Goal: Task Accomplishment & Management: Use online tool/utility

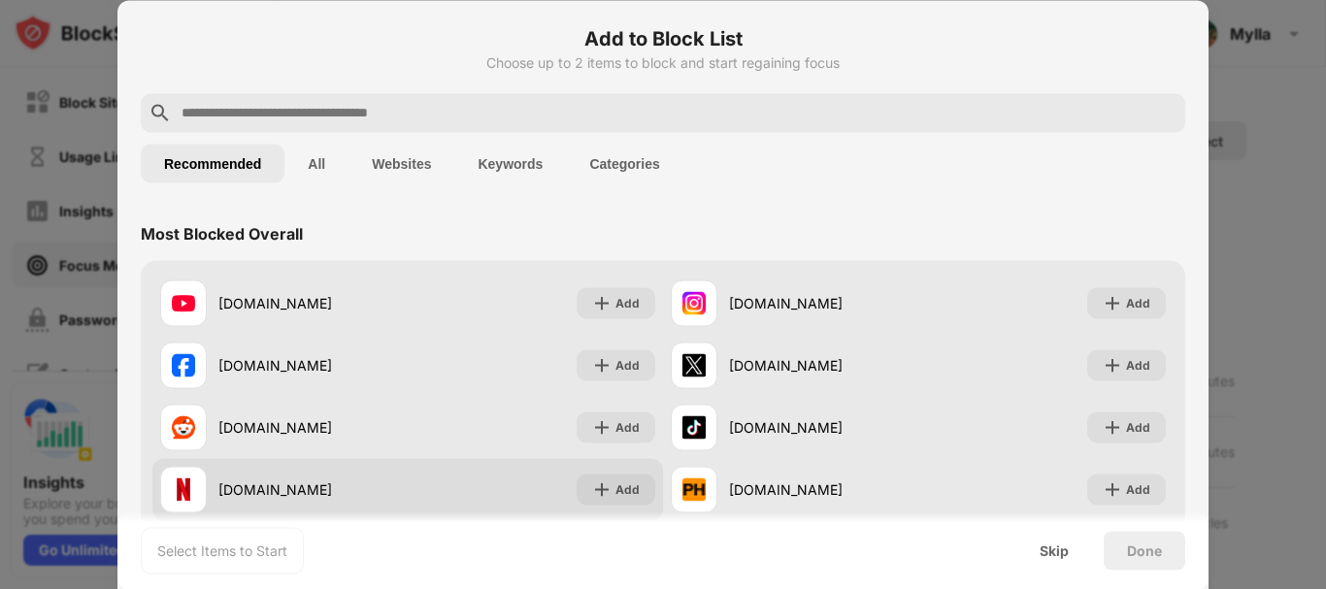
scroll to position [194, 0]
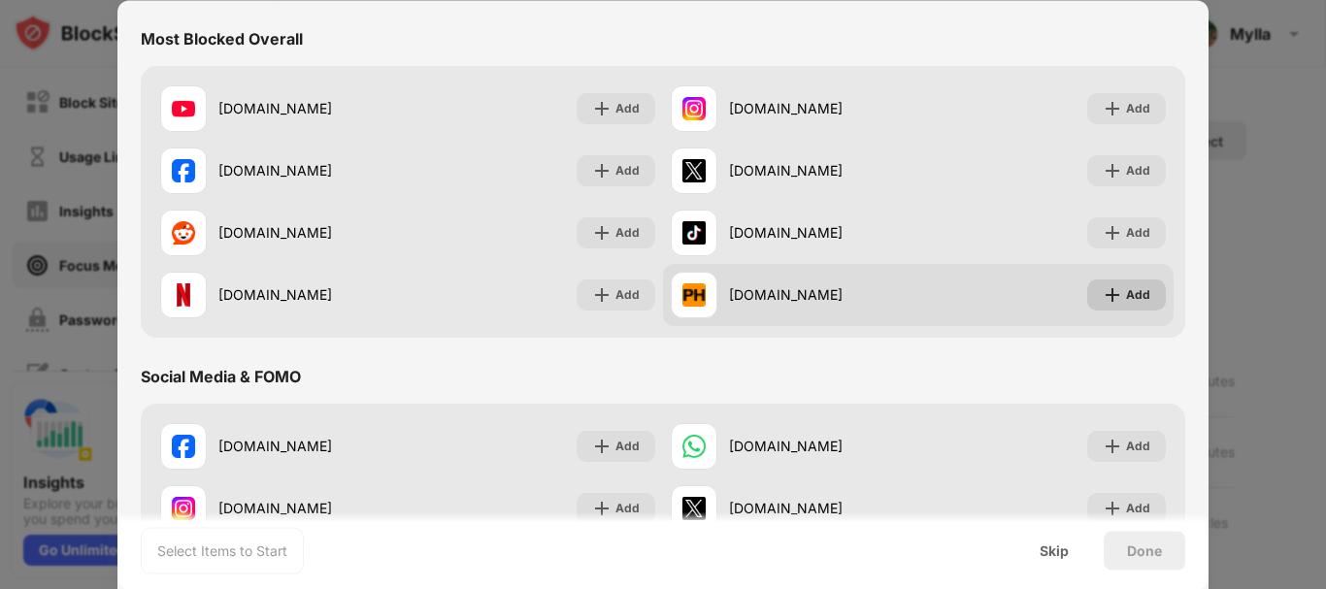
click at [1133, 295] on div "Add" at bounding box center [1138, 294] width 24 height 19
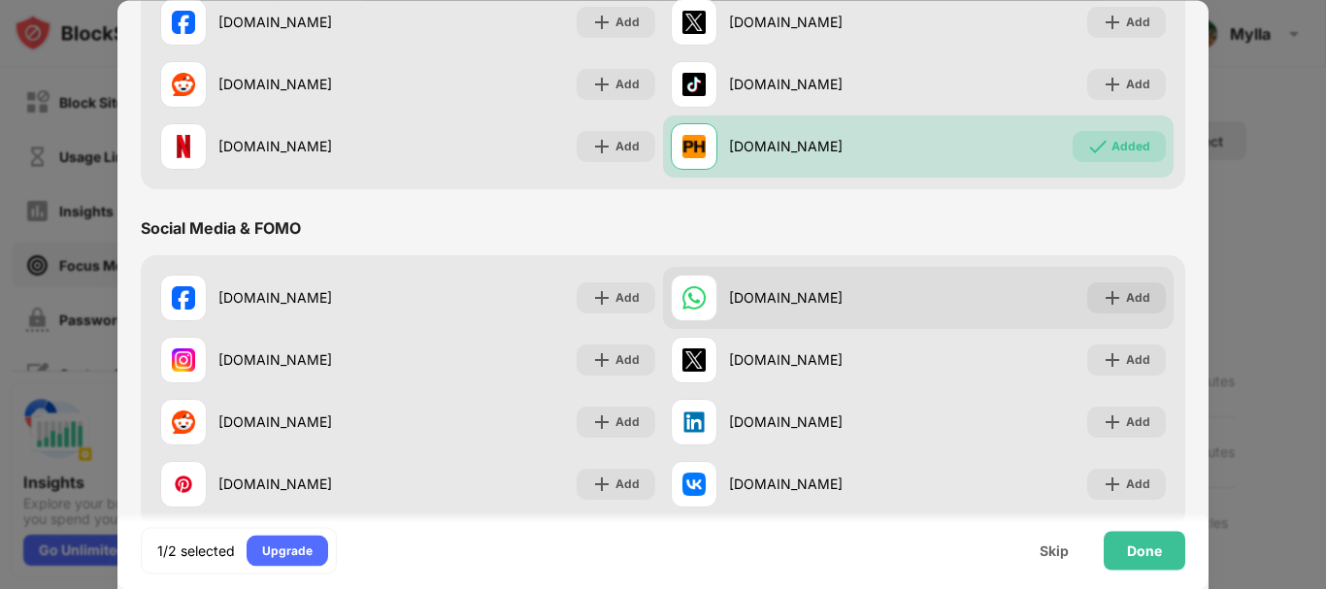
scroll to position [388, 0]
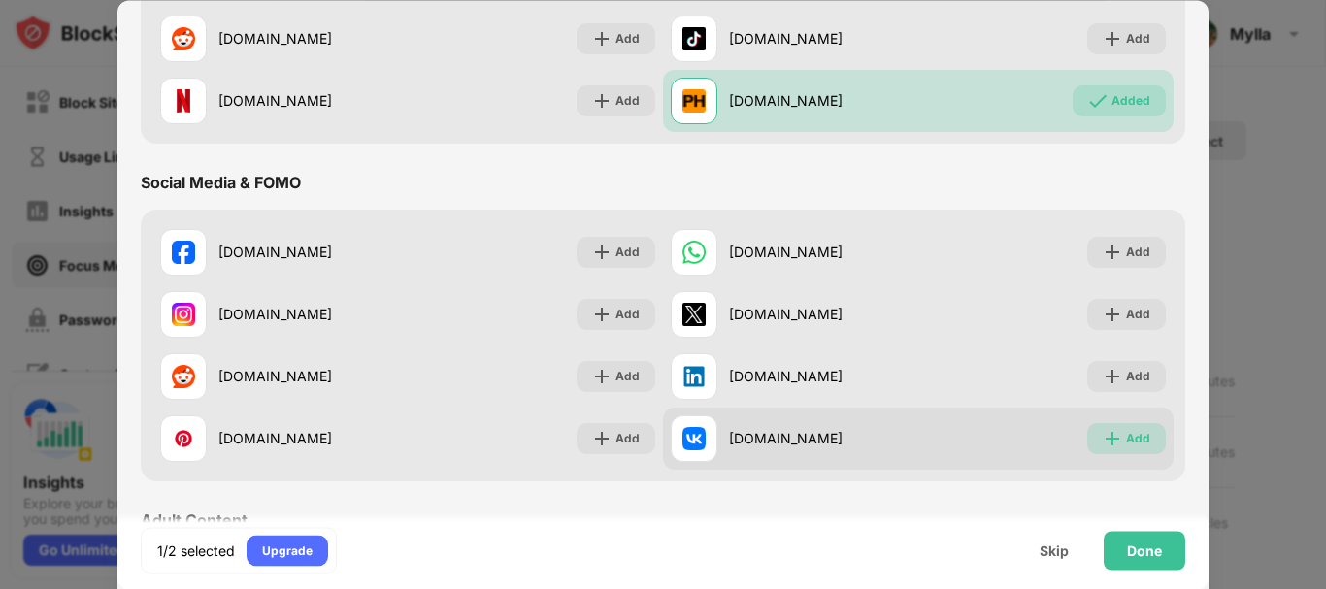
click at [1103, 438] on img at bounding box center [1112, 438] width 19 height 19
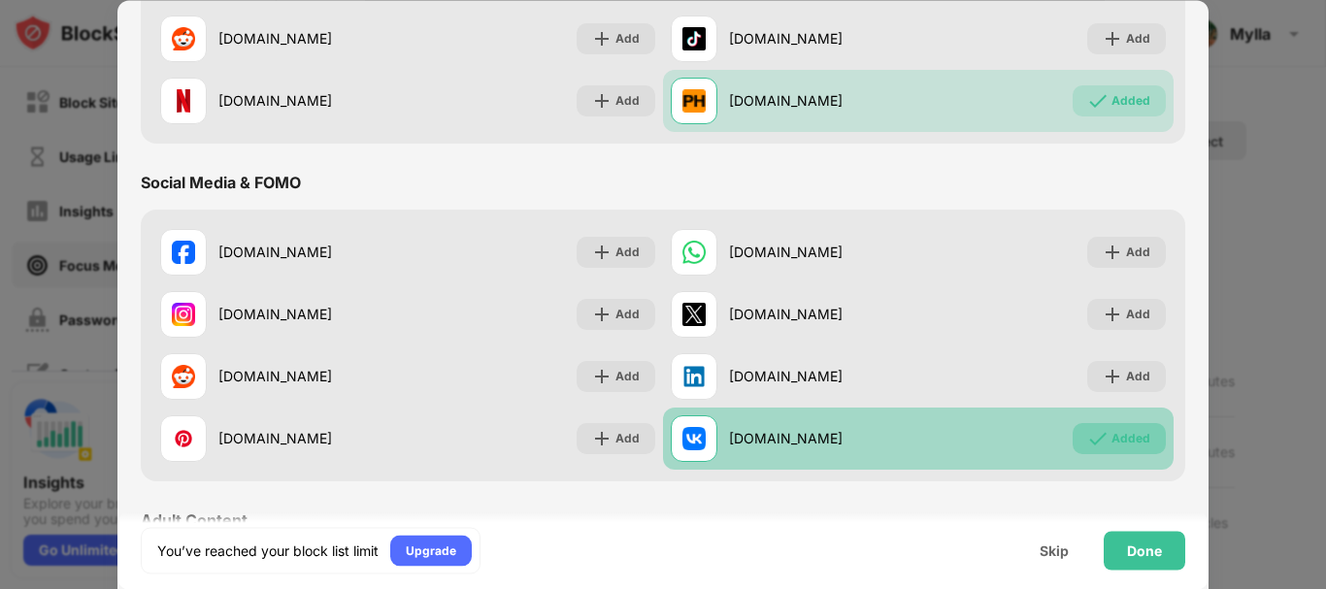
click at [1115, 426] on div "Added" at bounding box center [1119, 438] width 93 height 31
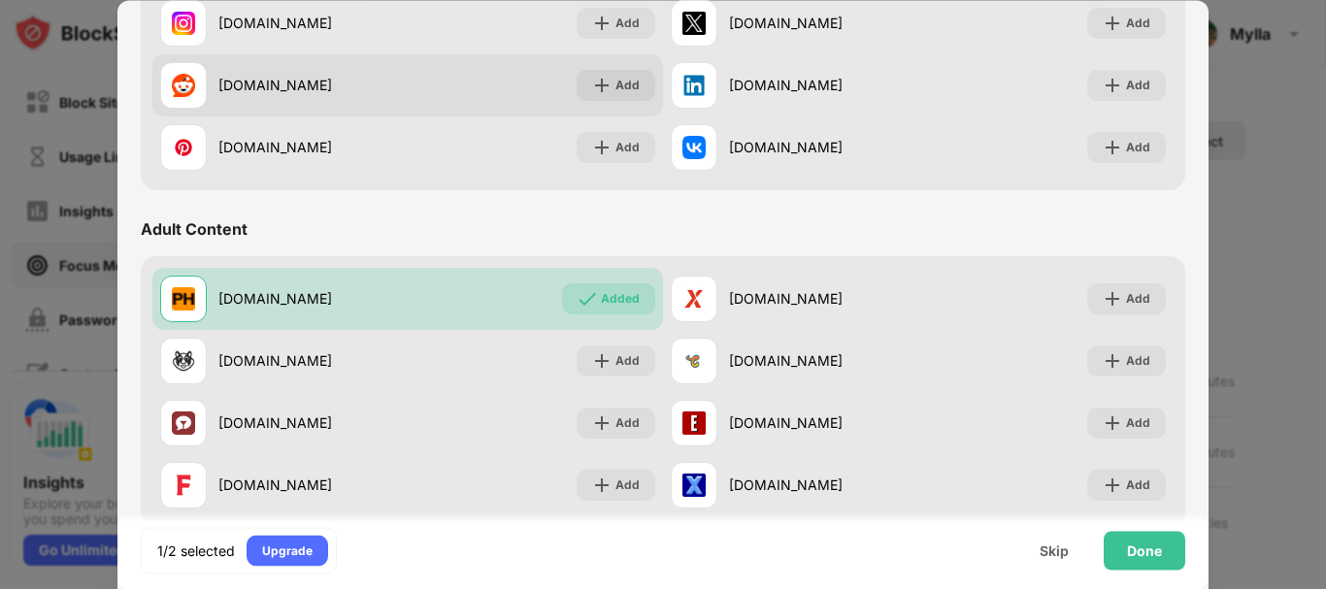
scroll to position [777, 0]
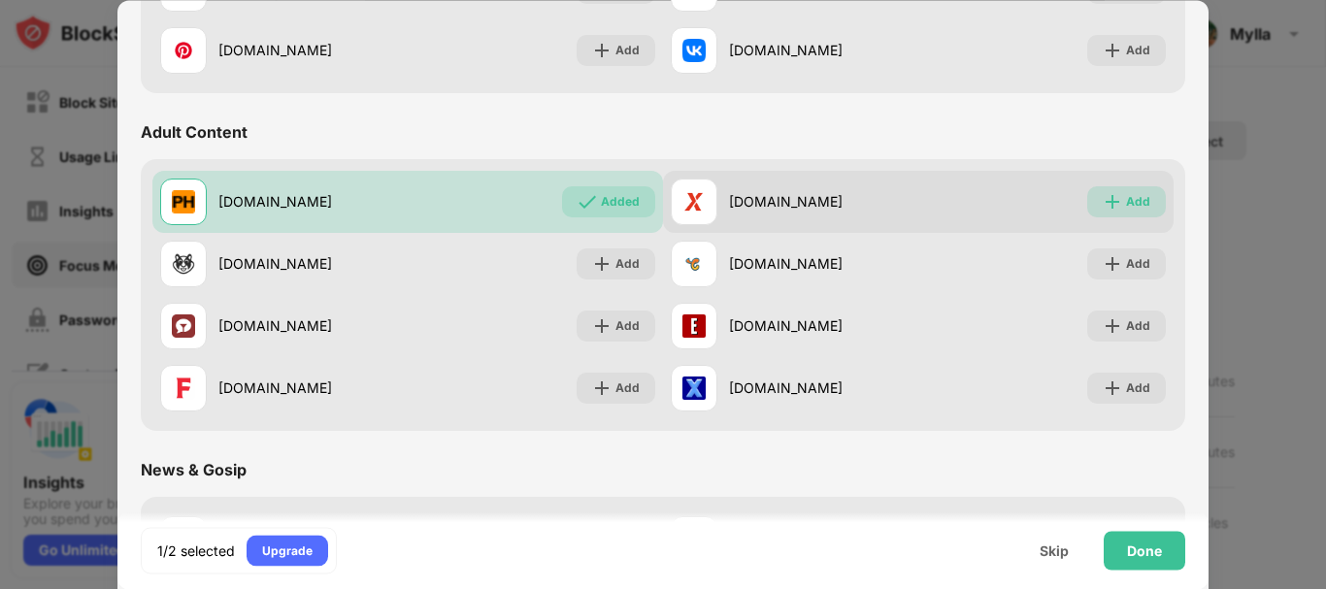
click at [1110, 202] on div "Add" at bounding box center [1127, 201] width 79 height 31
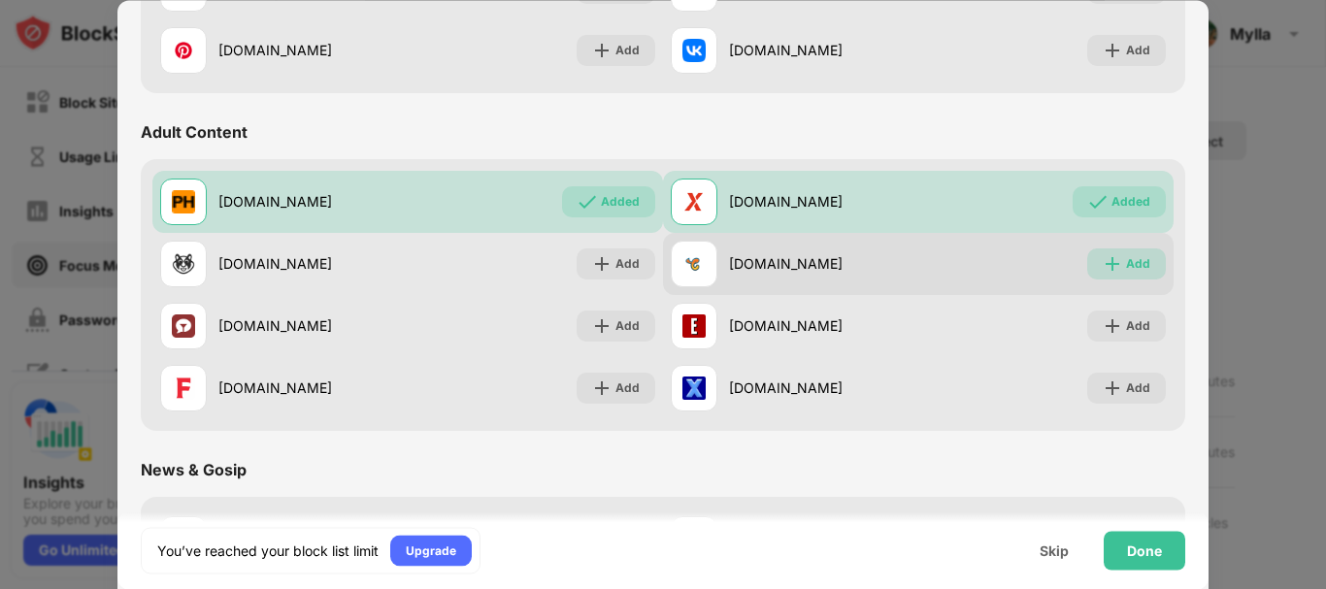
click at [1110, 251] on div "Add" at bounding box center [1127, 264] width 79 height 31
